Goal: Task Accomplishment & Management: Use online tool/utility

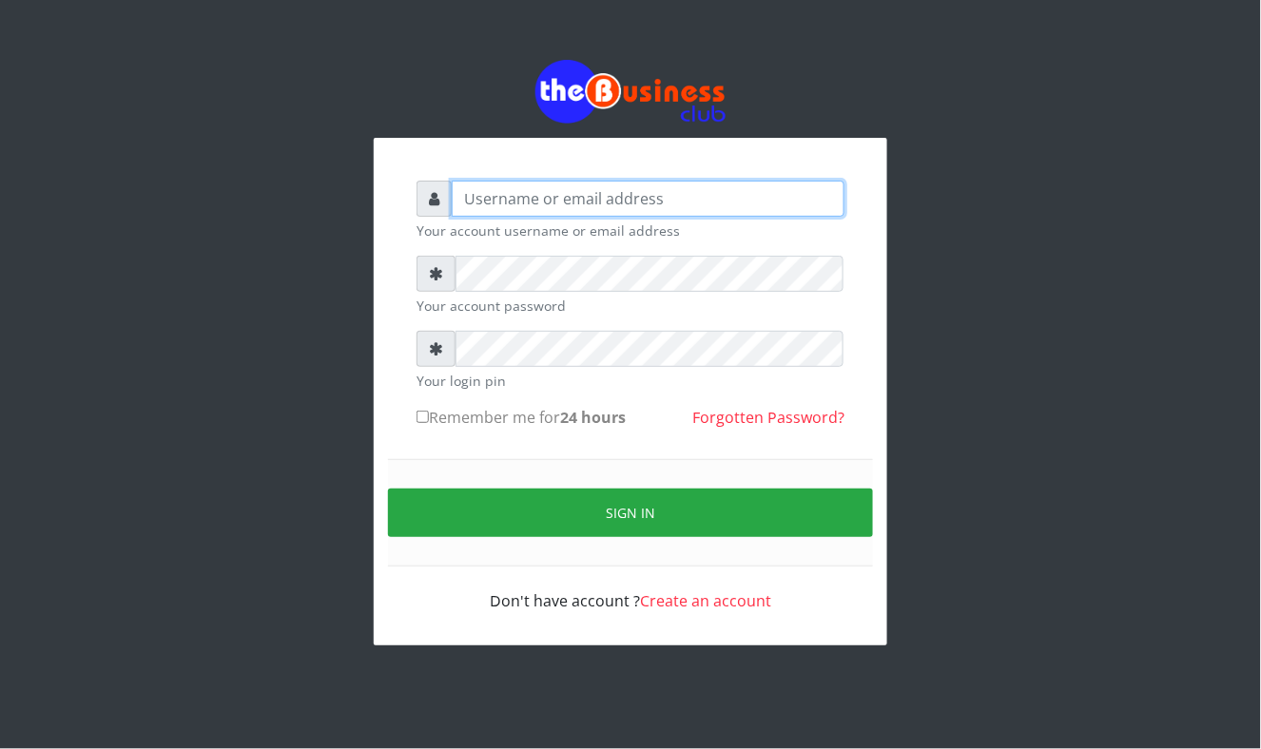
type input "Mavincio"
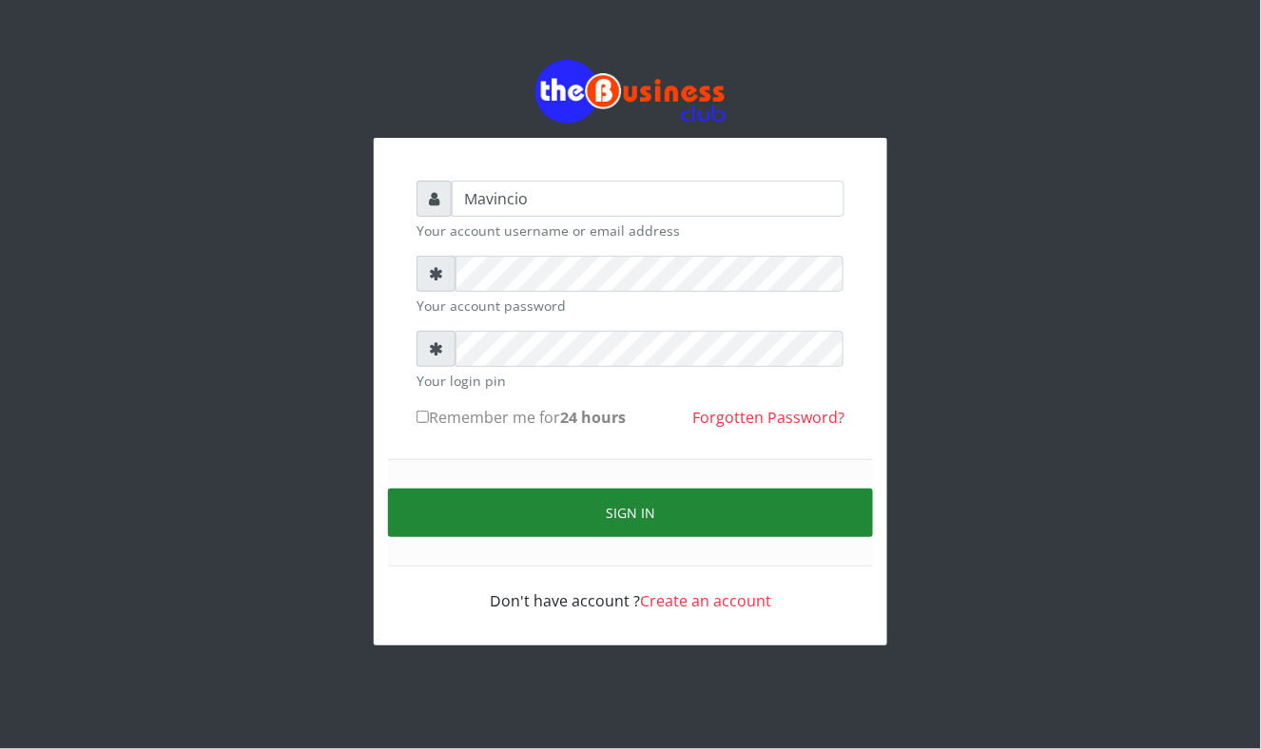
click at [631, 500] on button "Sign in" at bounding box center [630, 513] width 485 height 49
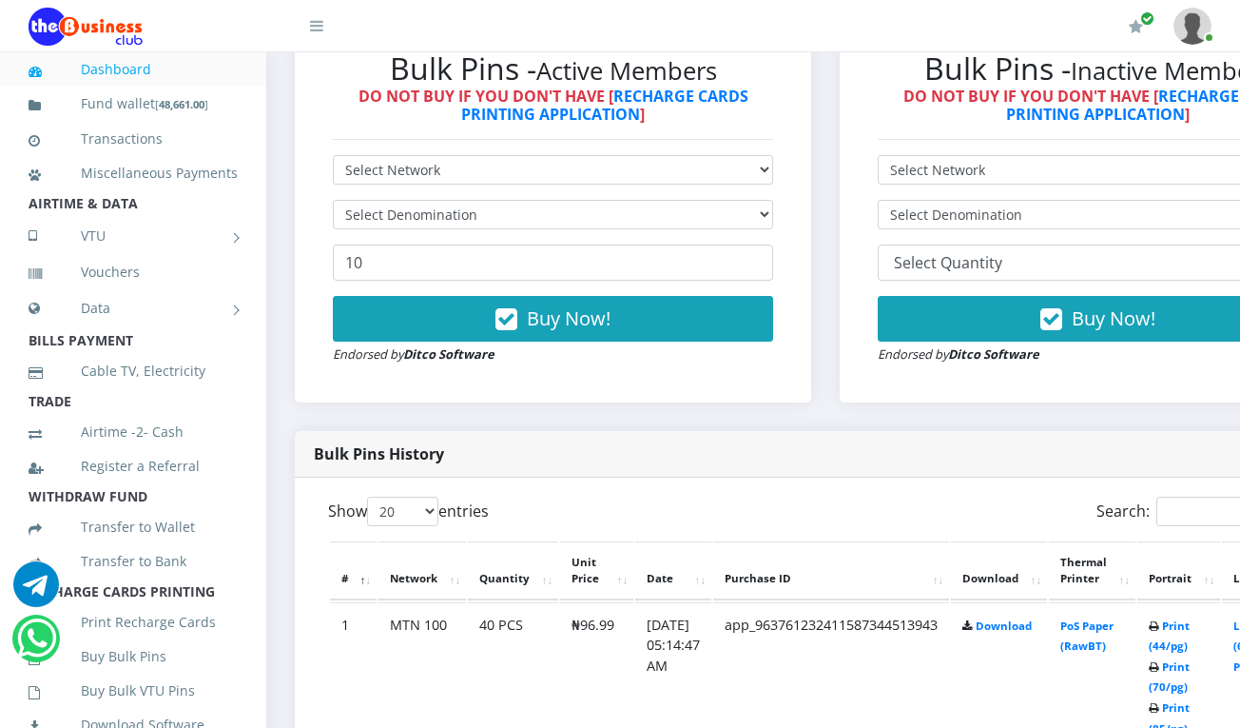
scroll to position [625, 0]
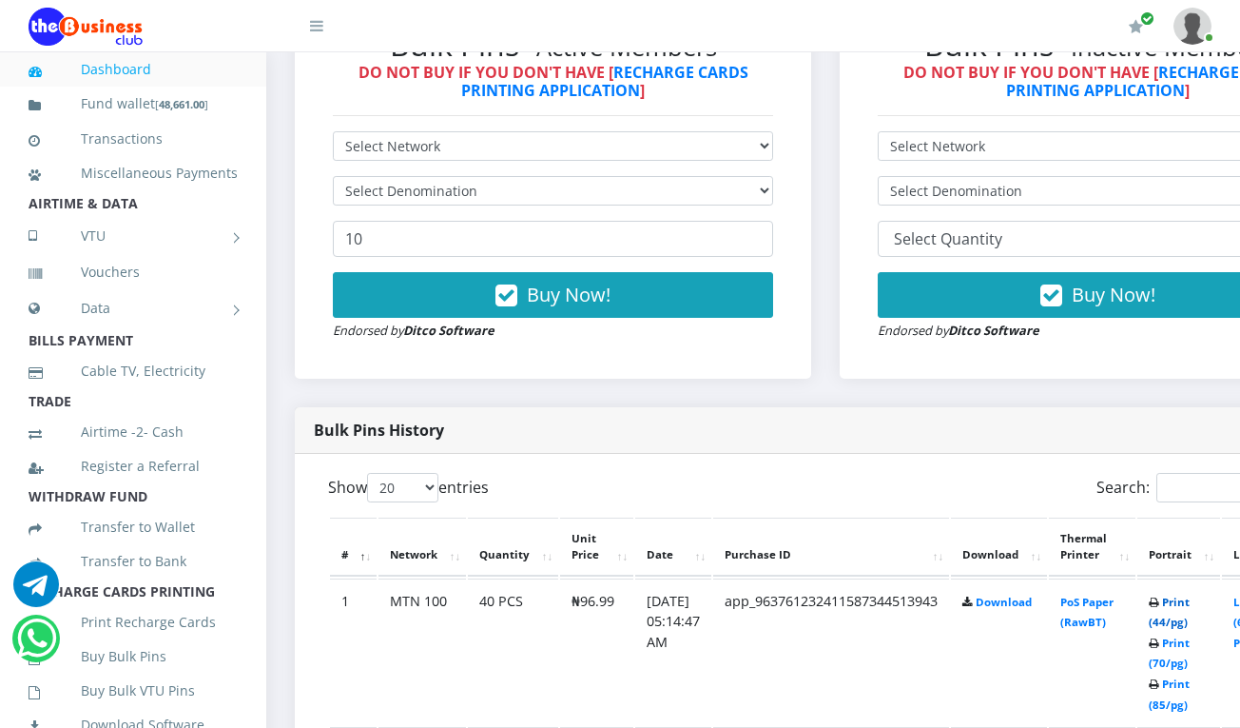
click at [1190, 598] on link "Print (44/pg)" at bounding box center [1169, 611] width 41 height 35
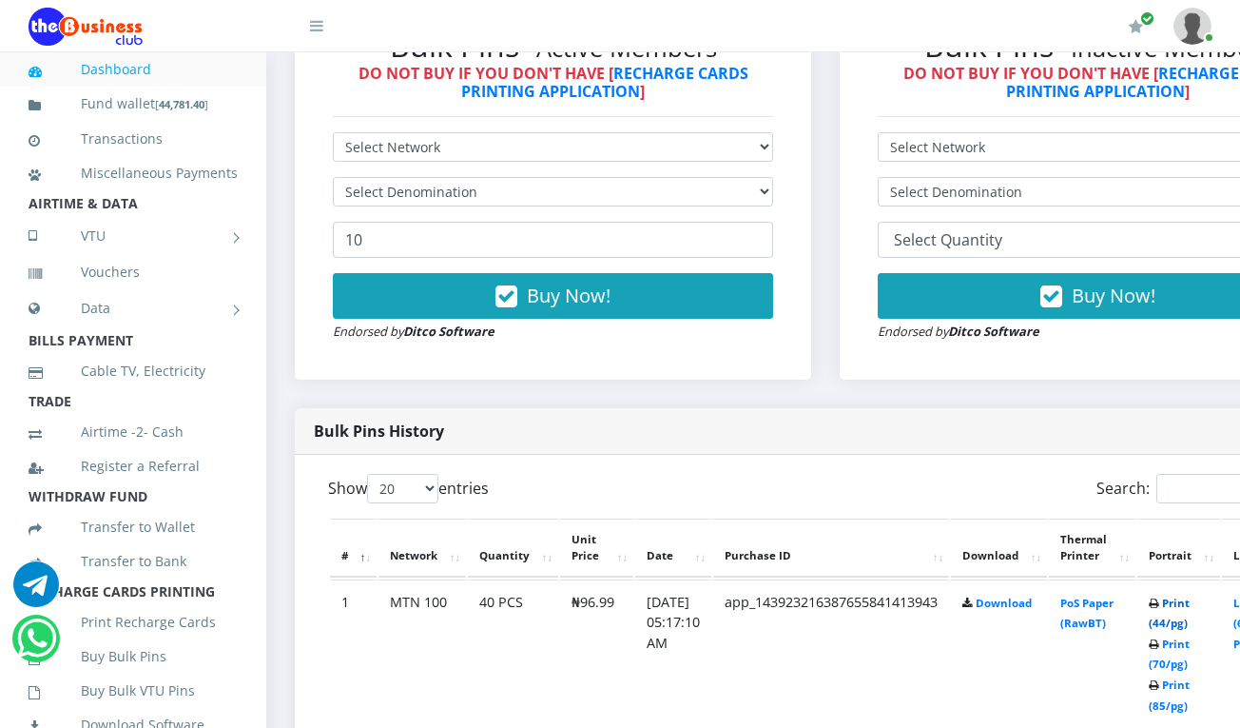
click at [1190, 603] on link "Print (44/pg)" at bounding box center [1169, 612] width 41 height 35
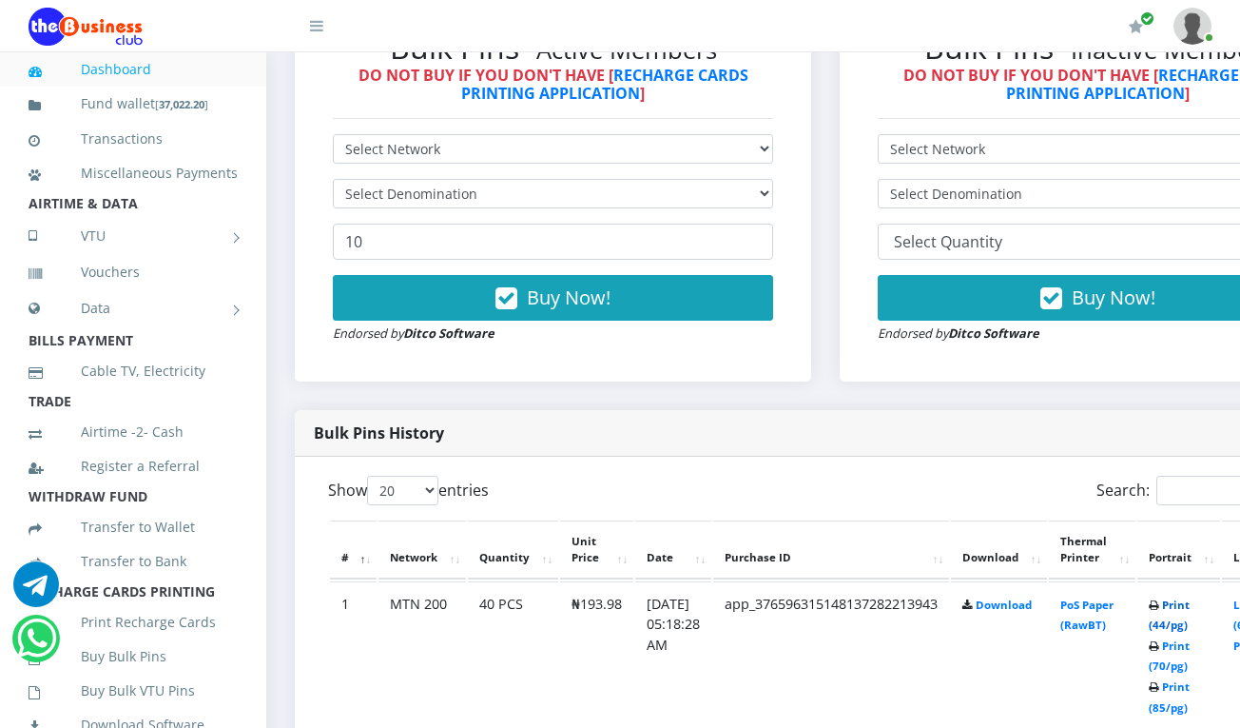
click at [1181, 607] on link "Print (44/pg)" at bounding box center [1169, 614] width 41 height 35
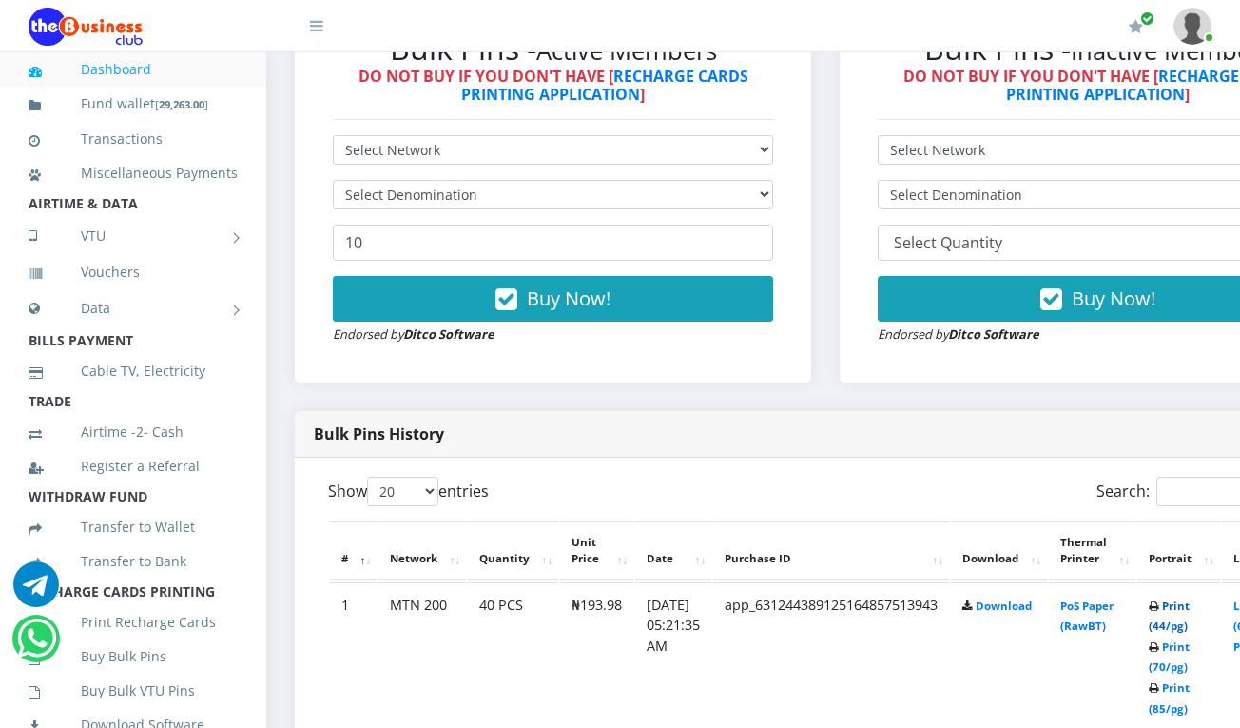
click at [1190, 607] on link "Print (44/pg)" at bounding box center [1169, 615] width 41 height 35
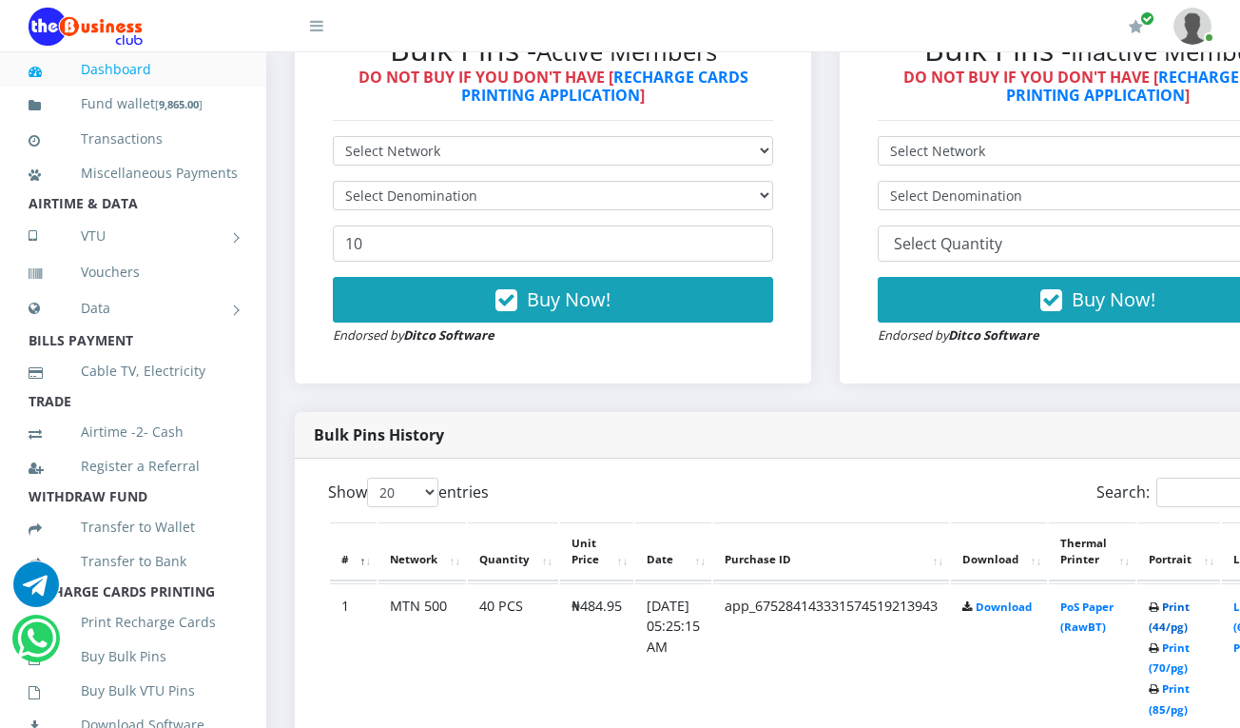
click at [1188, 605] on link "Print (44/pg)" at bounding box center [1169, 616] width 41 height 35
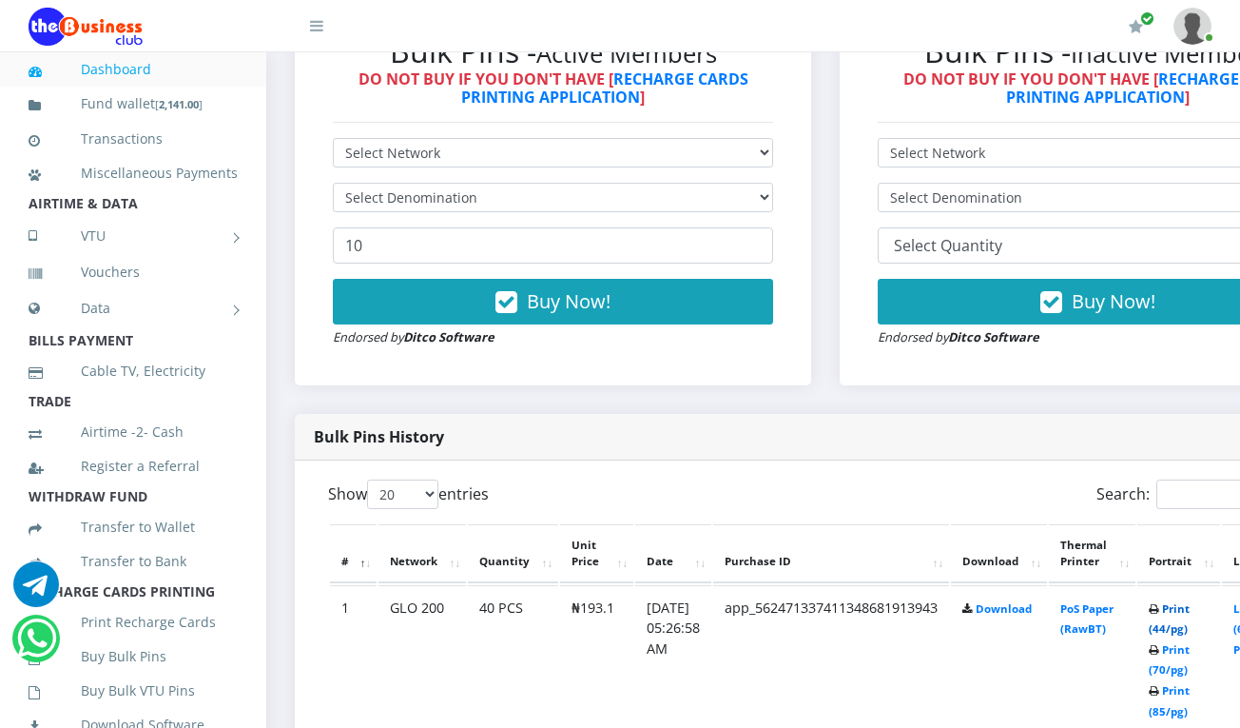
click at [1190, 610] on link "Print (44/pg)" at bounding box center [1169, 618] width 41 height 35
